Goal: Information Seeking & Learning: Learn about a topic

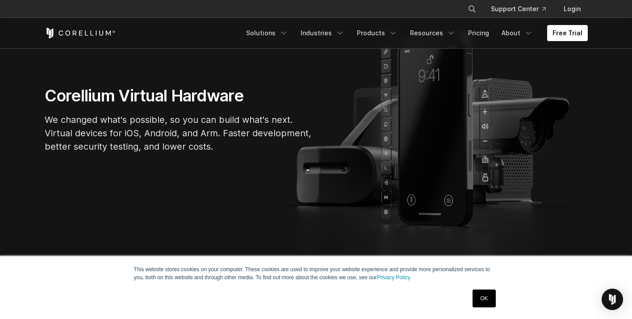
click at [485, 296] on link "OK" at bounding box center [484, 299] width 23 height 18
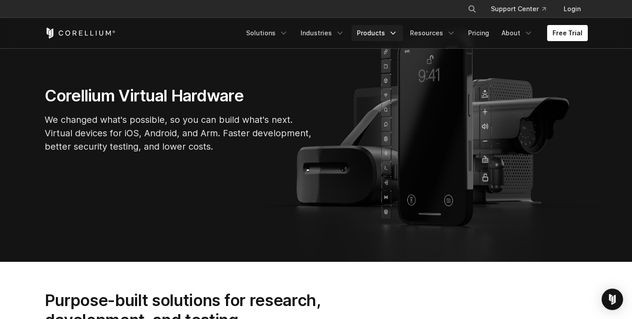
click at [386, 33] on link "Products" at bounding box center [377, 33] width 51 height 16
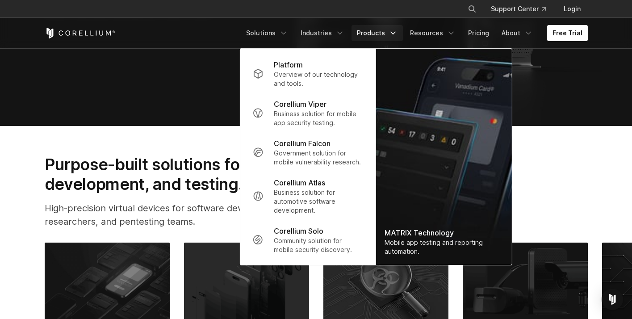
scroll to position [223, 0]
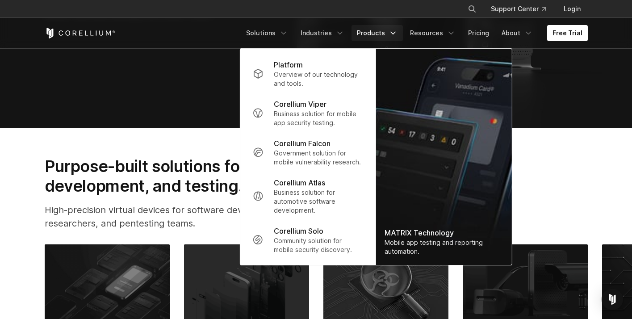
click at [178, 231] on div "Purpose-built solutions for research, development, and testing. High-precision …" at bounding box center [197, 196] width 323 height 81
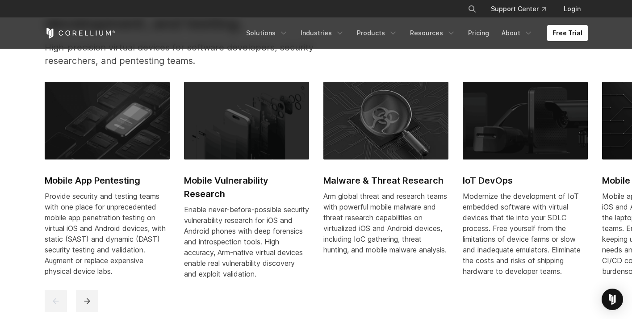
scroll to position [402, 0]
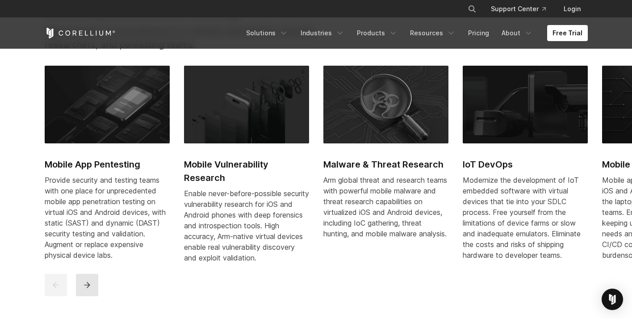
click at [85, 290] on icon "next" at bounding box center [87, 285] width 9 height 9
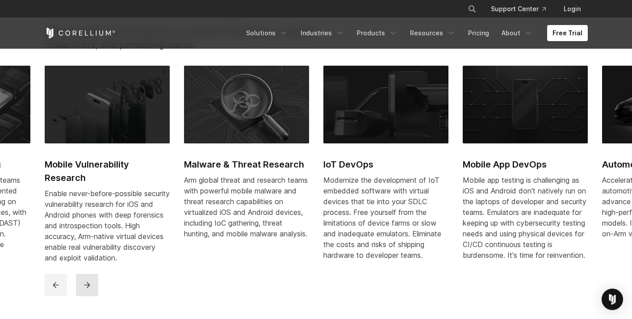
click at [85, 290] on icon "next" at bounding box center [87, 285] width 9 height 9
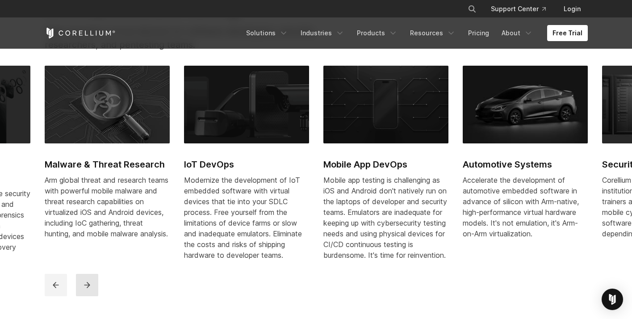
click at [85, 290] on icon "next" at bounding box center [87, 285] width 9 height 9
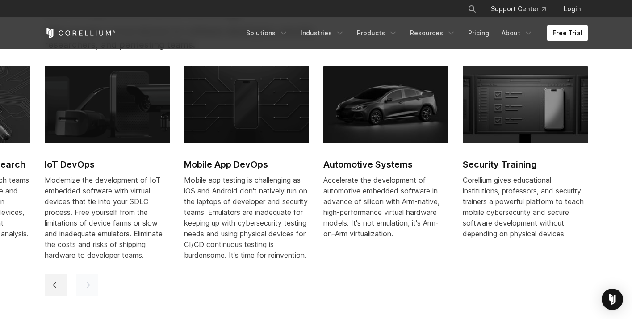
click at [85, 290] on icon "next" at bounding box center [87, 285] width 9 height 9
click at [276, 32] on link "Solutions" at bounding box center [267, 33] width 53 height 16
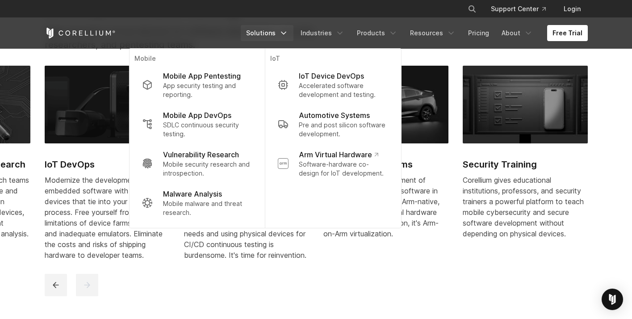
click at [604, 142] on section "Purpose-built solutions for research, development, and testing. High-precision …" at bounding box center [316, 137] width 632 height 376
